Goal: Use online tool/utility: Utilize a website feature to perform a specific function

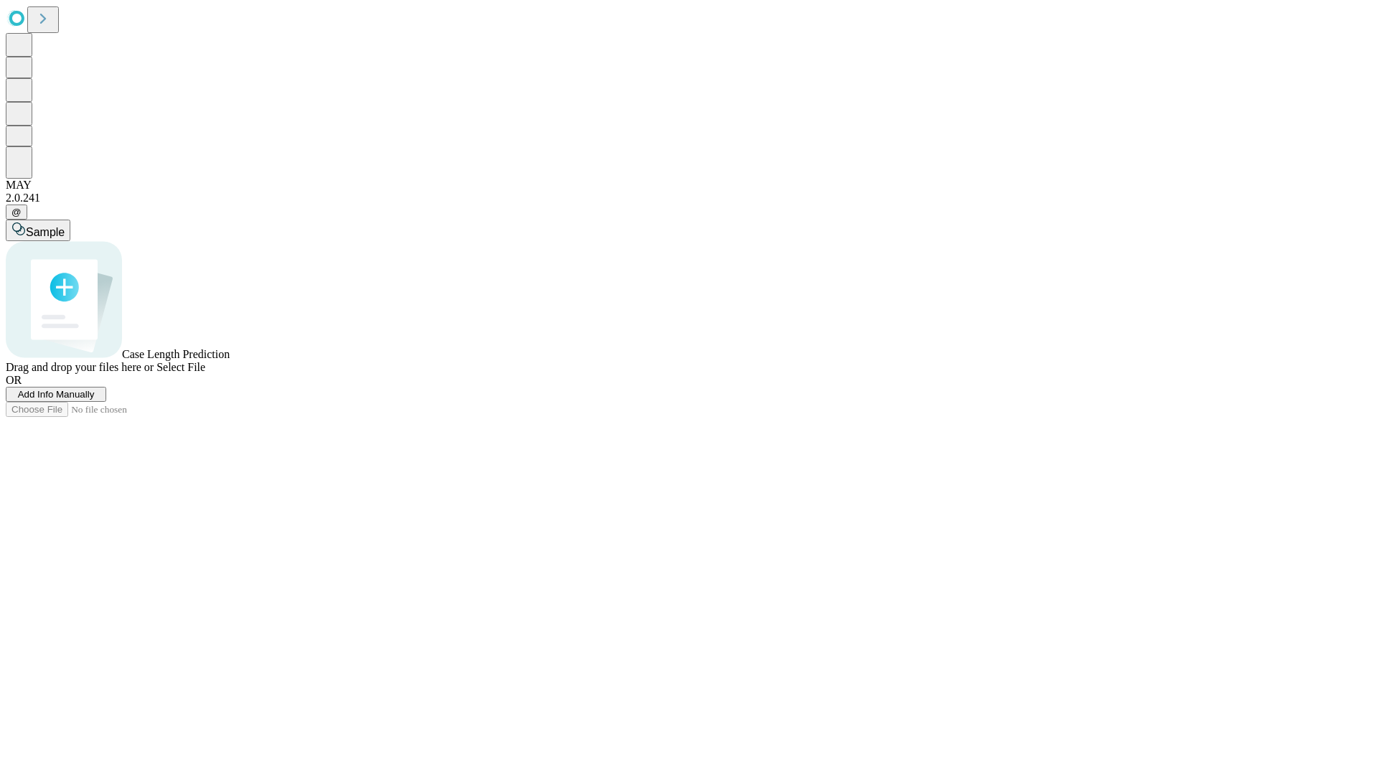
click at [95, 400] on span "Add Info Manually" at bounding box center [56, 394] width 77 height 11
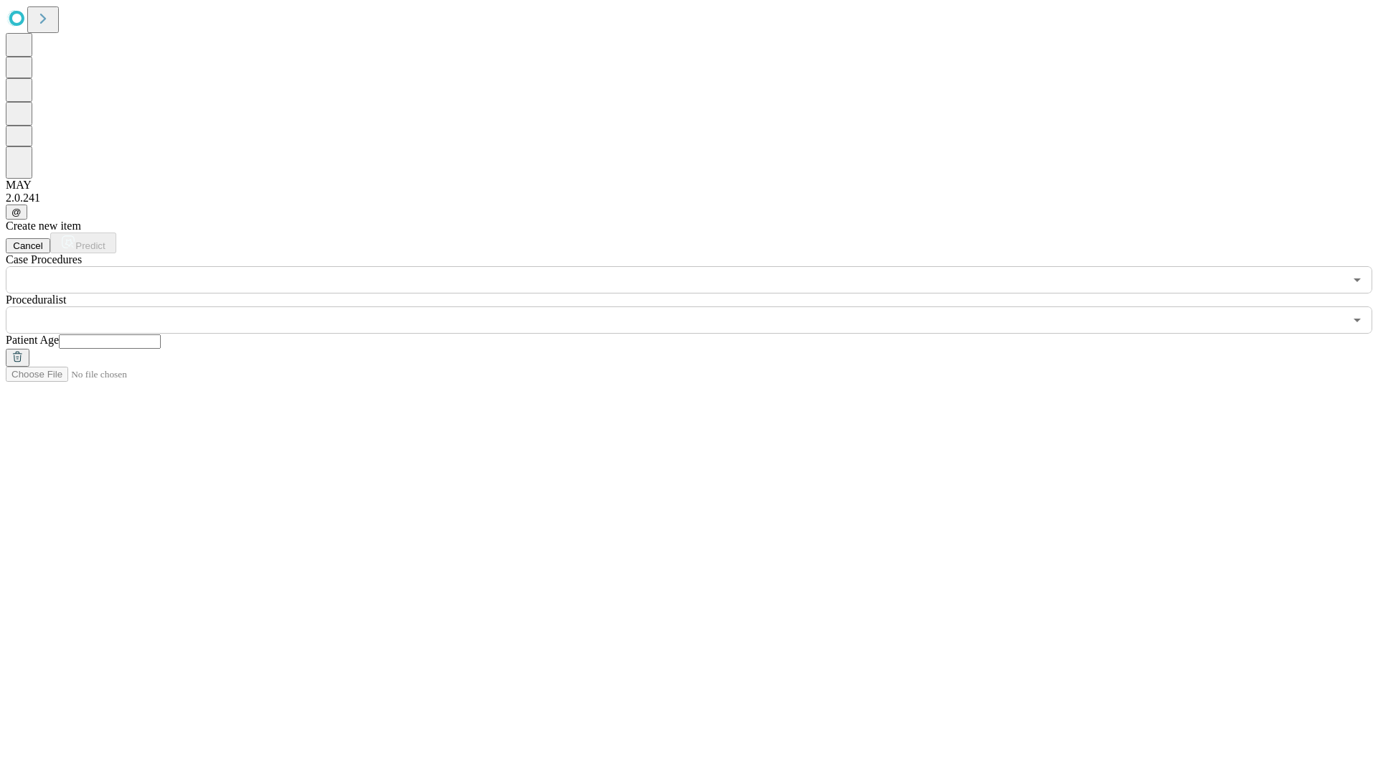
click at [161, 334] on input "text" at bounding box center [110, 341] width 102 height 14
type input "*"
click at [699, 306] on input "text" at bounding box center [675, 319] width 1338 height 27
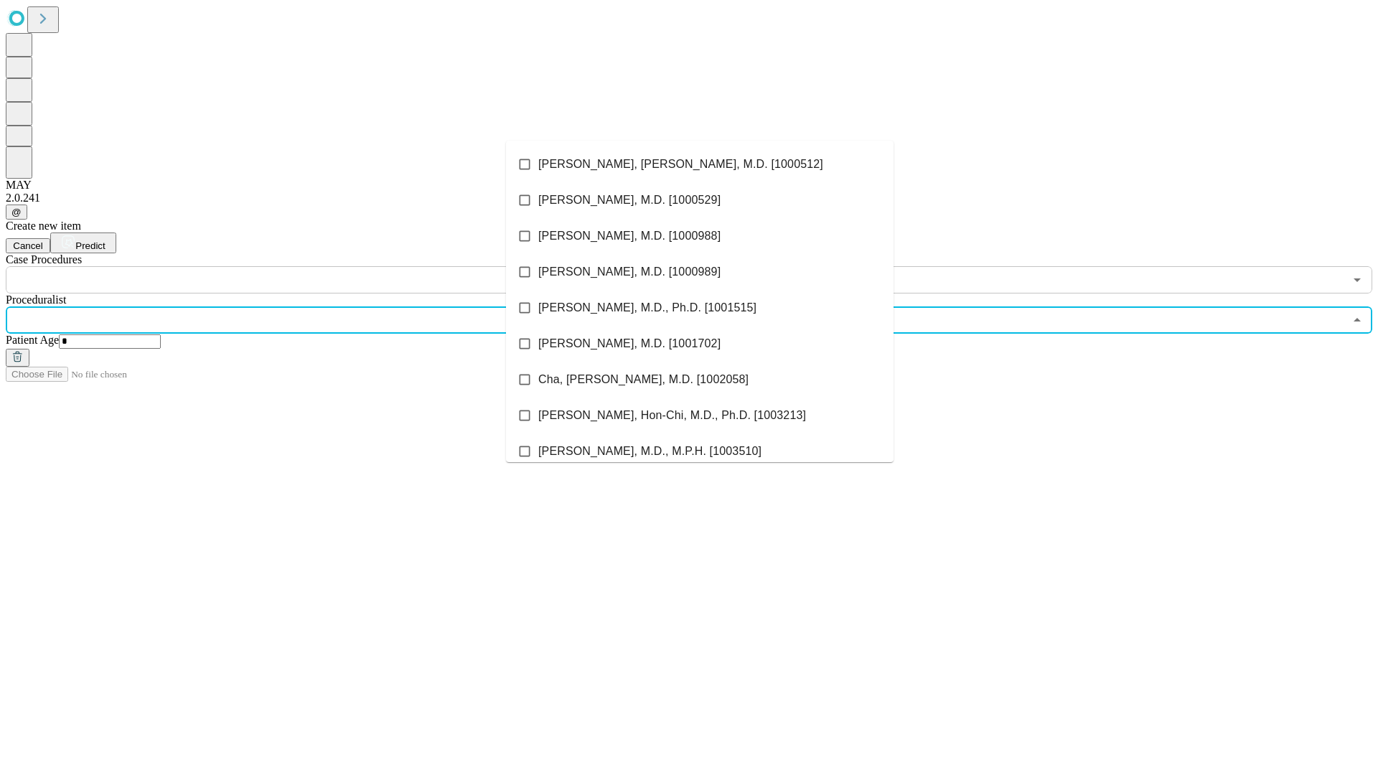
click at [700, 164] on li "[PERSON_NAME], [PERSON_NAME], M.D. [1000512]" at bounding box center [699, 164] width 387 height 36
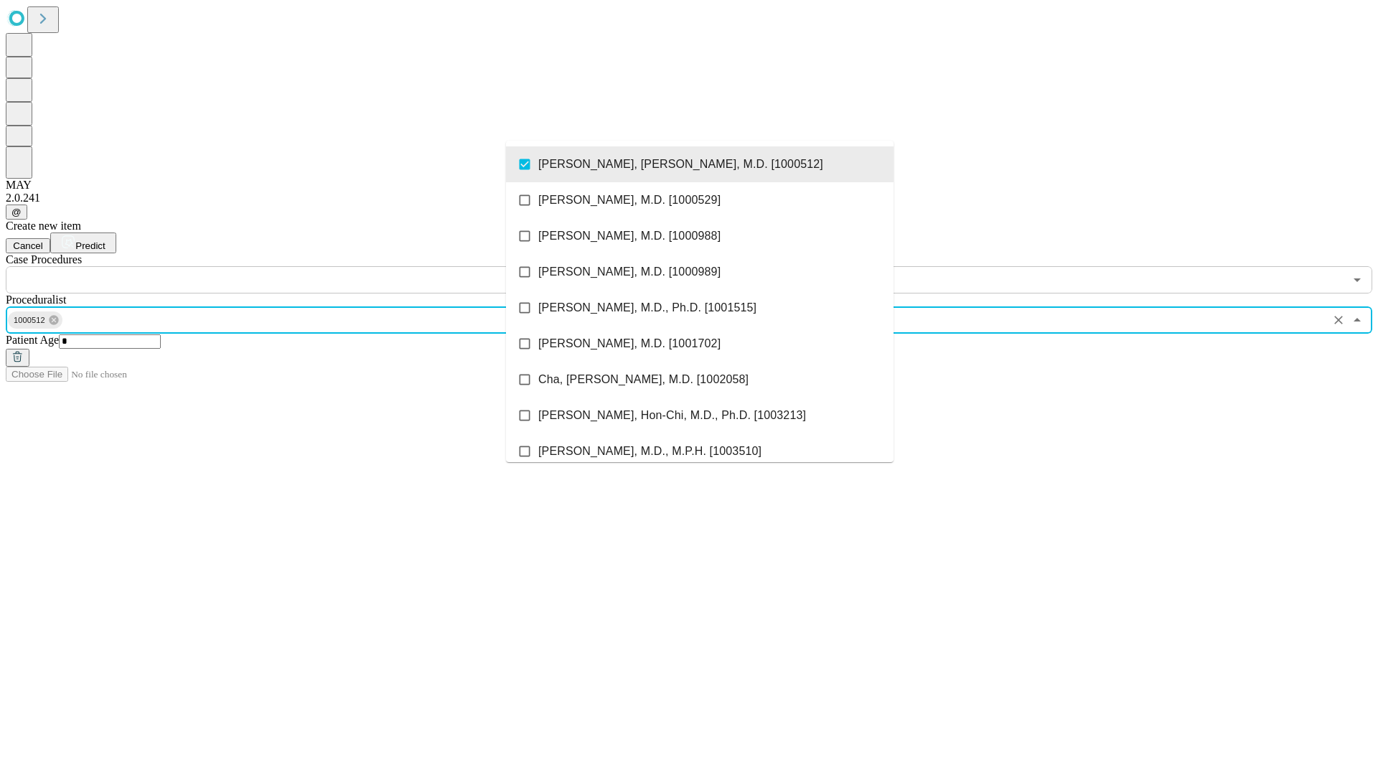
click at [301, 266] on input "text" at bounding box center [675, 279] width 1338 height 27
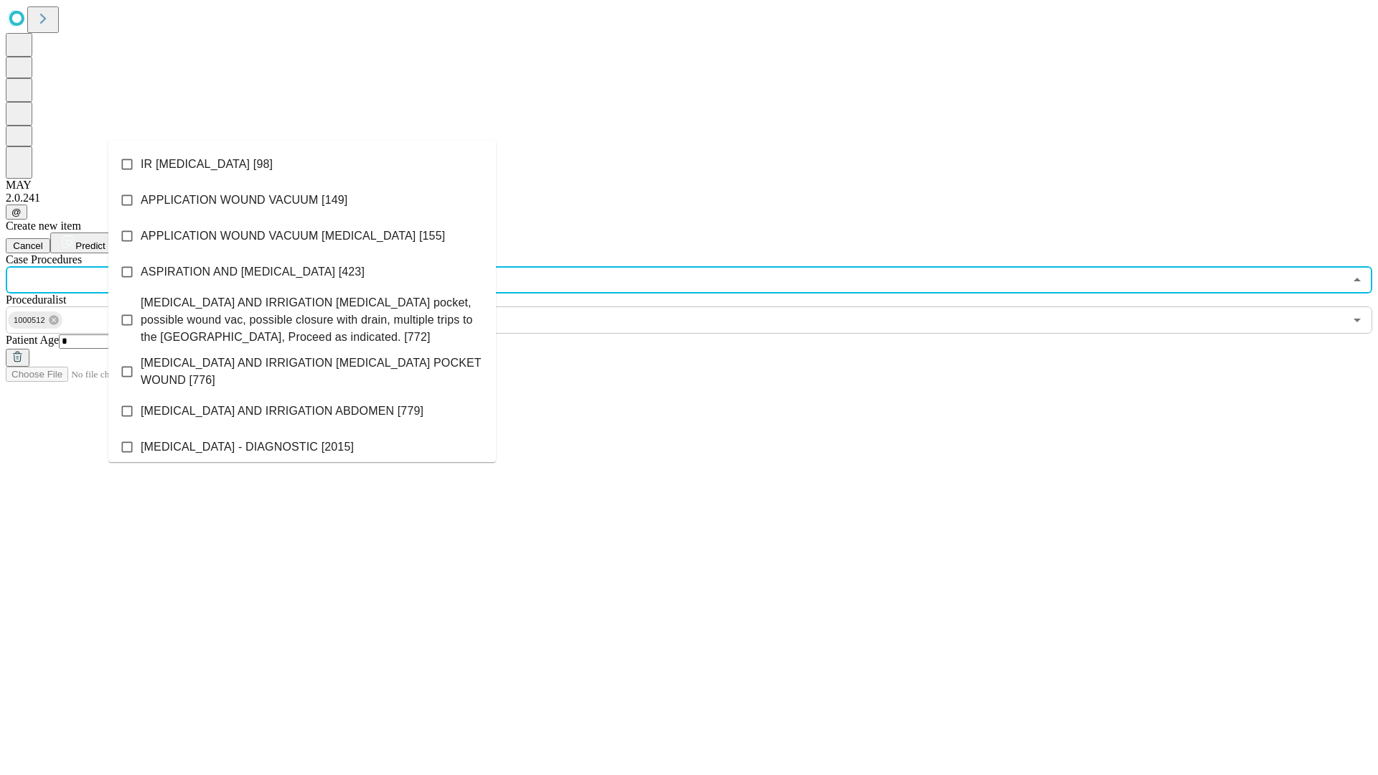
click at [302, 164] on li "IR [MEDICAL_DATA] [98]" at bounding box center [301, 164] width 387 height 36
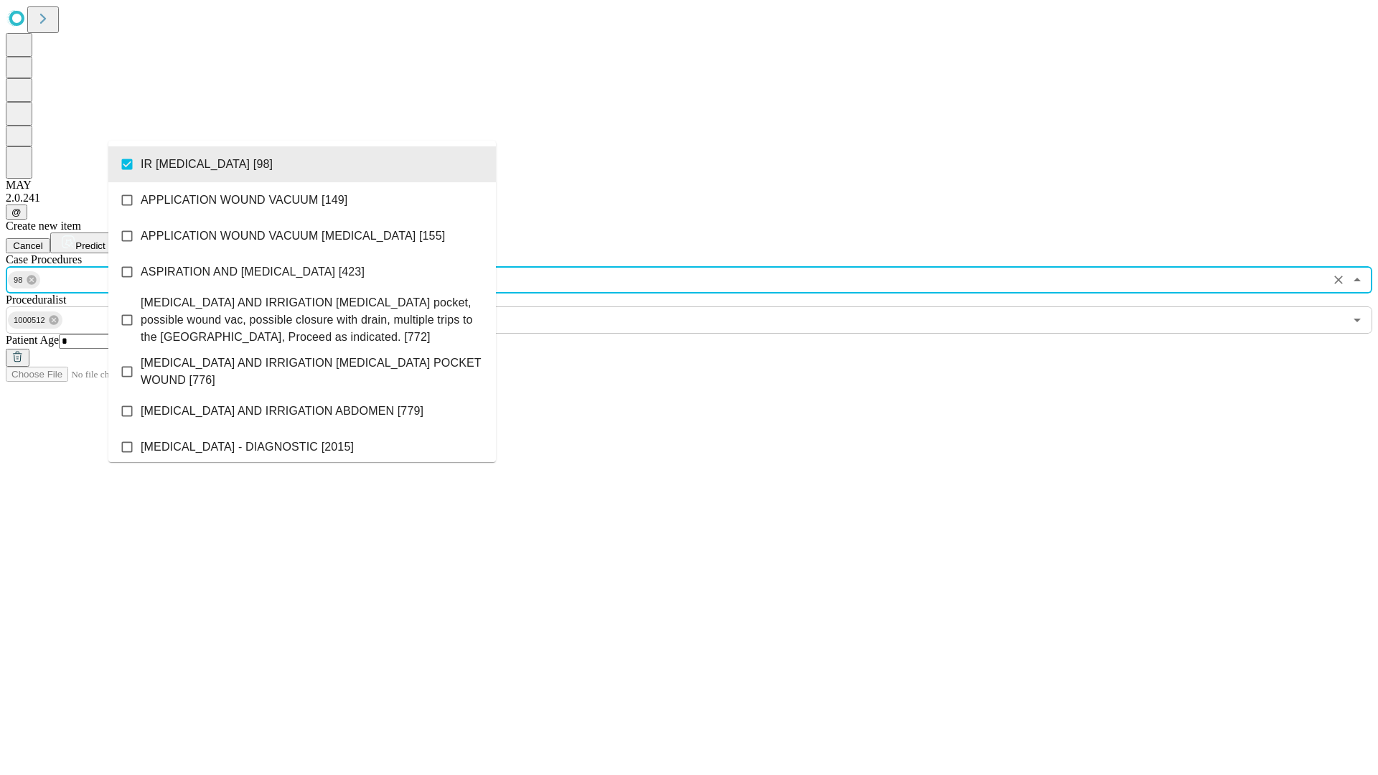
click at [105, 240] on span "Predict" at bounding box center [89, 245] width 29 height 11
